Goal: Use online tool/utility: Utilize a website feature to perform a specific function

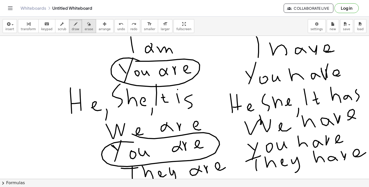
scroll to position [4, 0]
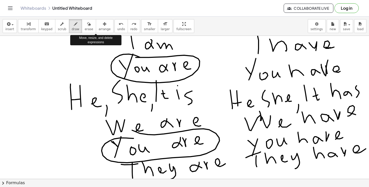
drag, startPoint x: 85, startPoint y: 25, endPoint x: 98, endPoint y: 42, distance: 20.8
click at [85, 25] on div "button" at bounding box center [89, 24] width 8 height 6
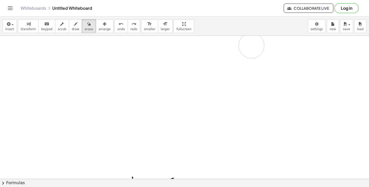
drag, startPoint x: 172, startPoint y: 79, endPoint x: 252, endPoint y: 44, distance: 86.7
click at [72, 31] on span "draw" at bounding box center [76, 29] width 8 height 4
drag, startPoint x: 102, startPoint y: 74, endPoint x: 101, endPoint y: 85, distance: 10.8
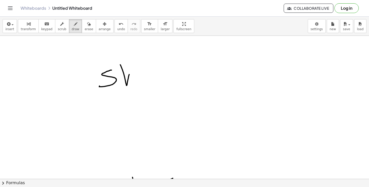
drag, startPoint x: 120, startPoint y: 65, endPoint x: 138, endPoint y: 81, distance: 24.1
drag, startPoint x: 147, startPoint y: 80, endPoint x: 146, endPoint y: 74, distance: 5.7
drag, startPoint x: 140, startPoint y: 64, endPoint x: 143, endPoint y: 67, distance: 3.6
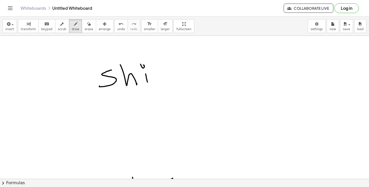
drag, startPoint x: 153, startPoint y: 72, endPoint x: 158, endPoint y: 84, distance: 13.0
drag, startPoint x: 163, startPoint y: 77, endPoint x: 155, endPoint y: 79, distance: 8.6
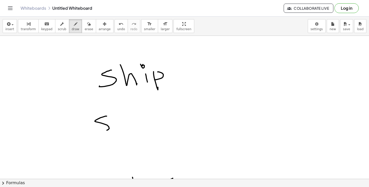
drag, startPoint x: 107, startPoint y: 116, endPoint x: 107, endPoint y: 126, distance: 10.0
drag, startPoint x: 113, startPoint y: 111, endPoint x: 130, endPoint y: 128, distance: 23.9
drag, startPoint x: 144, startPoint y: 124, endPoint x: 152, endPoint y: 129, distance: 10.1
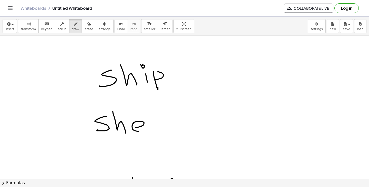
drag, startPoint x: 153, startPoint y: 129, endPoint x: 171, endPoint y: 131, distance: 18.1
drag, startPoint x: 171, startPoint y: 121, endPoint x: 173, endPoint y: 131, distance: 10.4
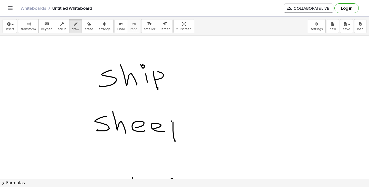
drag, startPoint x: 139, startPoint y: 138, endPoint x: 151, endPoint y: 139, distance: 12.4
drag, startPoint x: 153, startPoint y: 141, endPoint x: 171, endPoint y: 139, distance: 17.5
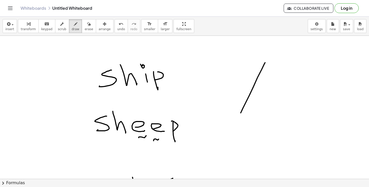
drag, startPoint x: 258, startPoint y: 77, endPoint x: 240, endPoint y: 109, distance: 36.1
drag, startPoint x: 241, startPoint y: 69, endPoint x: 259, endPoint y: 83, distance: 21.8
drag, startPoint x: 277, startPoint y: 84, endPoint x: 296, endPoint y: 81, distance: 19.4
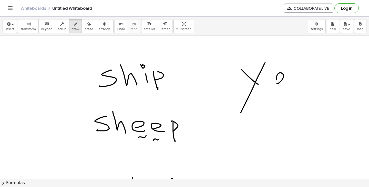
drag, startPoint x: 303, startPoint y: 70, endPoint x: 305, endPoint y: 83, distance: 13.0
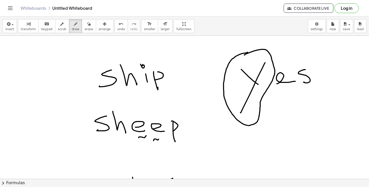
drag, startPoint x: 248, startPoint y: 52, endPoint x: 244, endPoint y: 55, distance: 4.4
